Goal: Check status: Check status

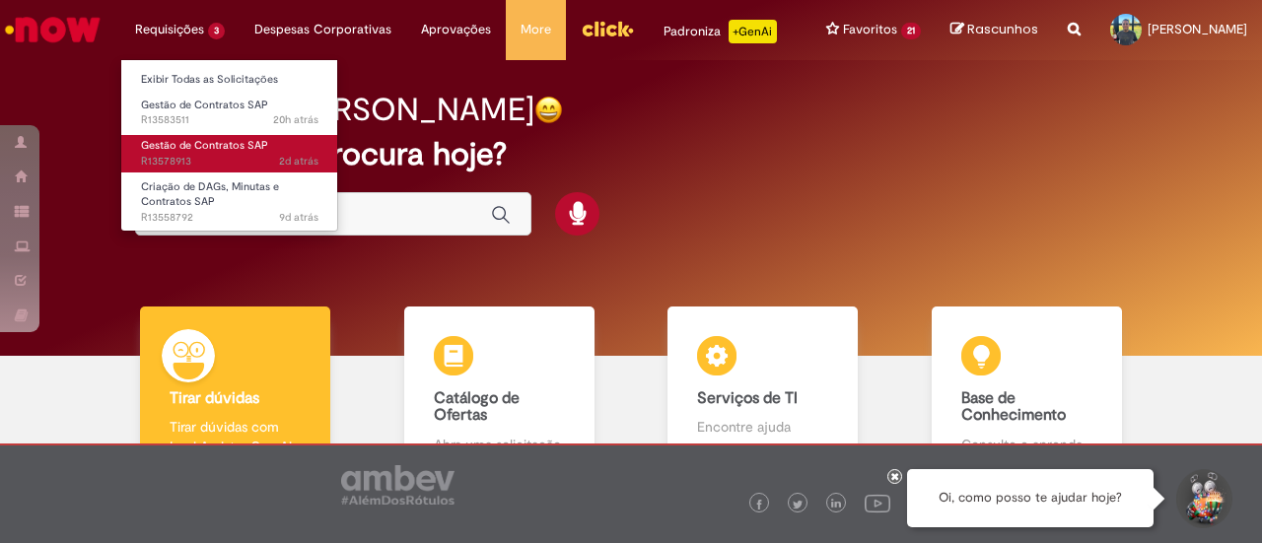
click at [248, 159] on span "2d atrás 2 dias atrás R13578913" at bounding box center [229, 162] width 177 height 16
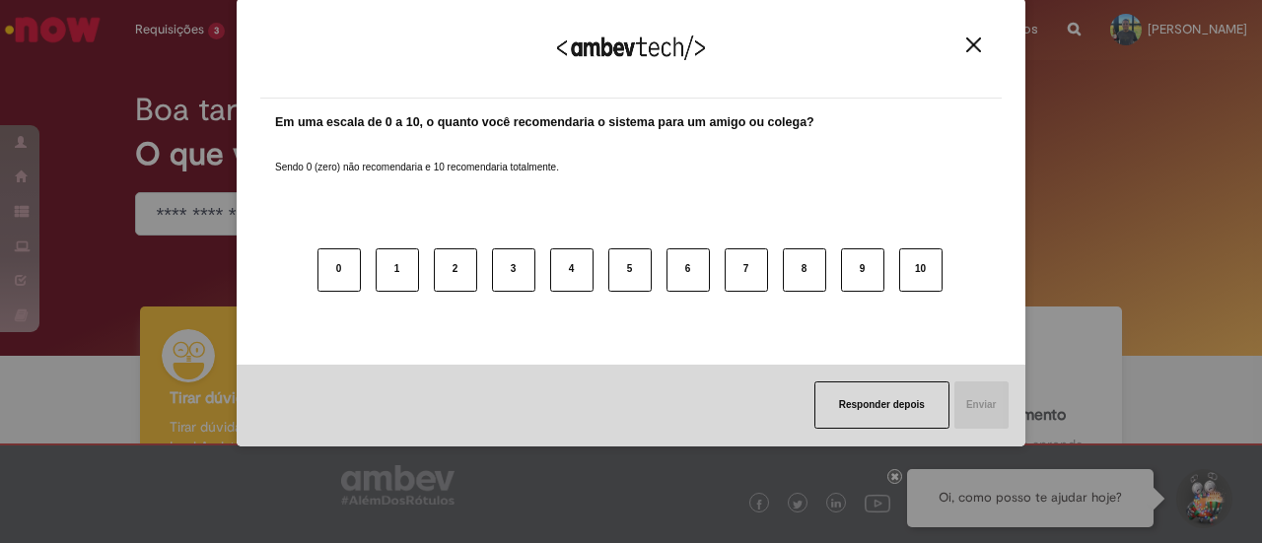
click at [976, 38] on img "Close" at bounding box center [973, 44] width 15 height 15
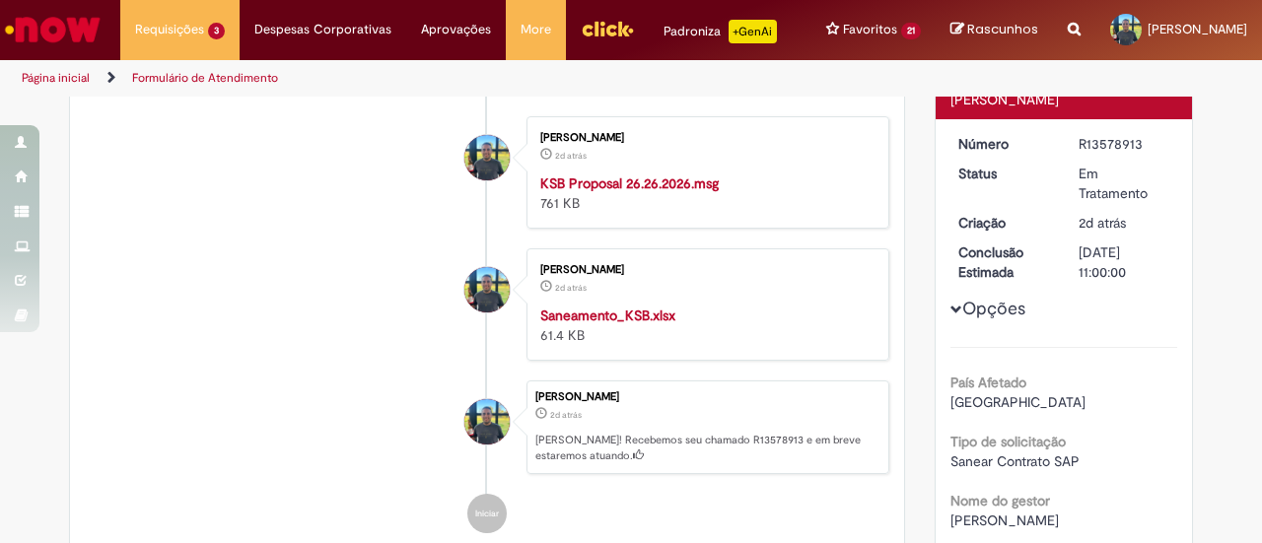
scroll to position [112, 0]
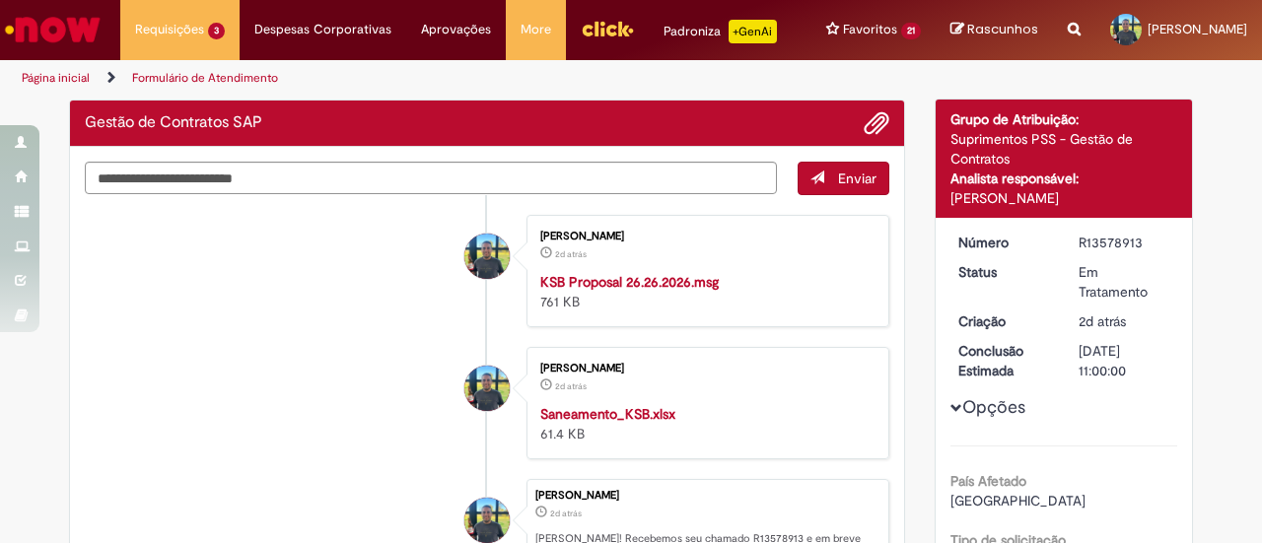
click at [1094, 241] on div "R13578913" at bounding box center [1124, 243] width 92 height 20
copy div "R13578913"
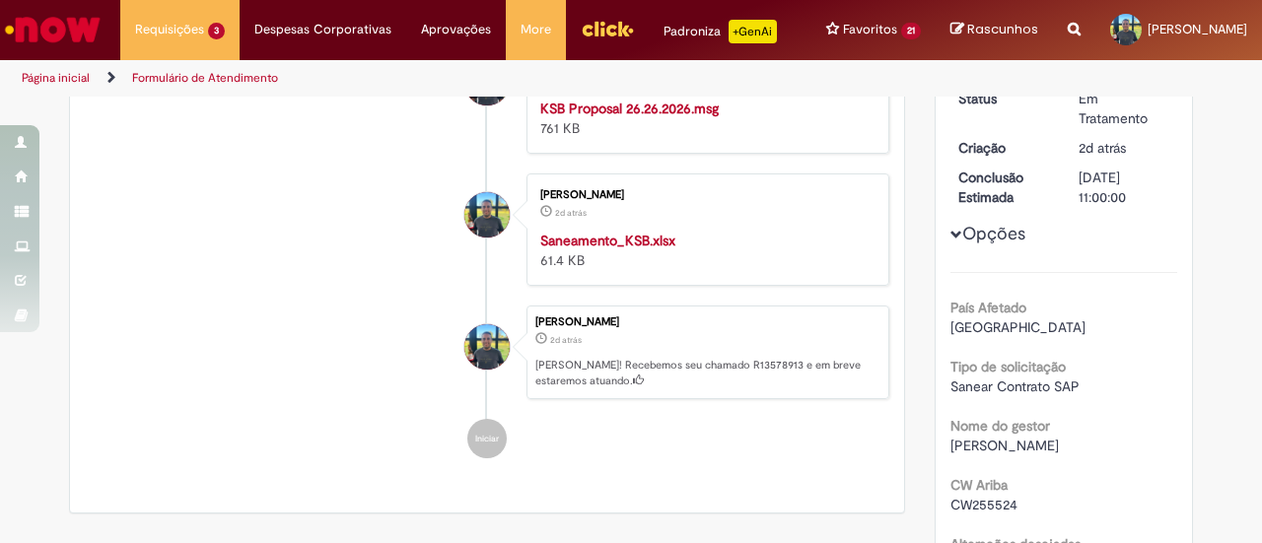
scroll to position [165, 0]
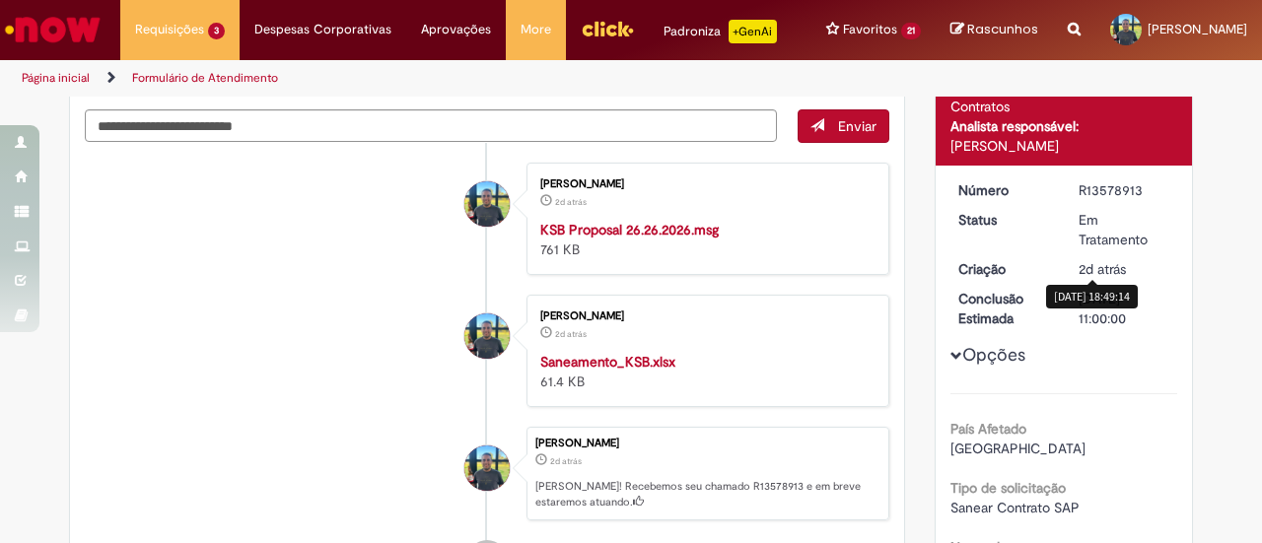
click at [1080, 186] on div "R13578913" at bounding box center [1124, 190] width 92 height 20
click at [1081, 186] on div "R13578913" at bounding box center [1124, 190] width 92 height 20
copy div "R13578913"
